Goal: Transaction & Acquisition: Register for event/course

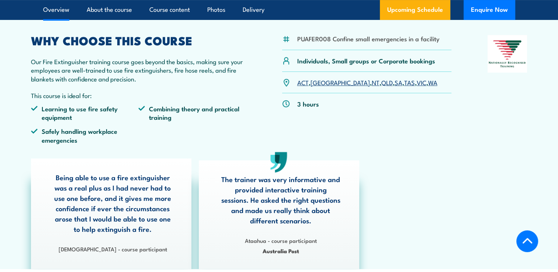
scroll to position [228, 0]
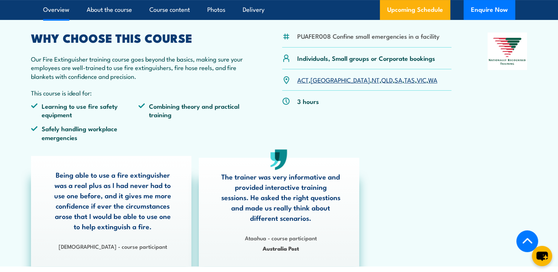
click at [319, 78] on link "[GEOGRAPHIC_DATA]" at bounding box center [339, 79] width 59 height 9
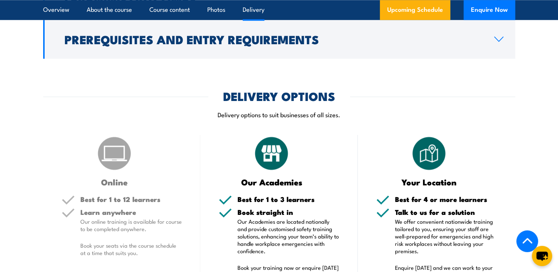
scroll to position [859, 0]
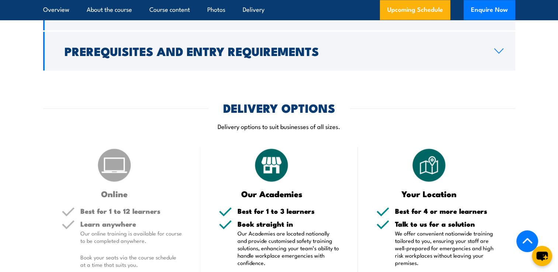
scroll to position [851, 0]
